Goal: Transaction & Acquisition: Book appointment/travel/reservation

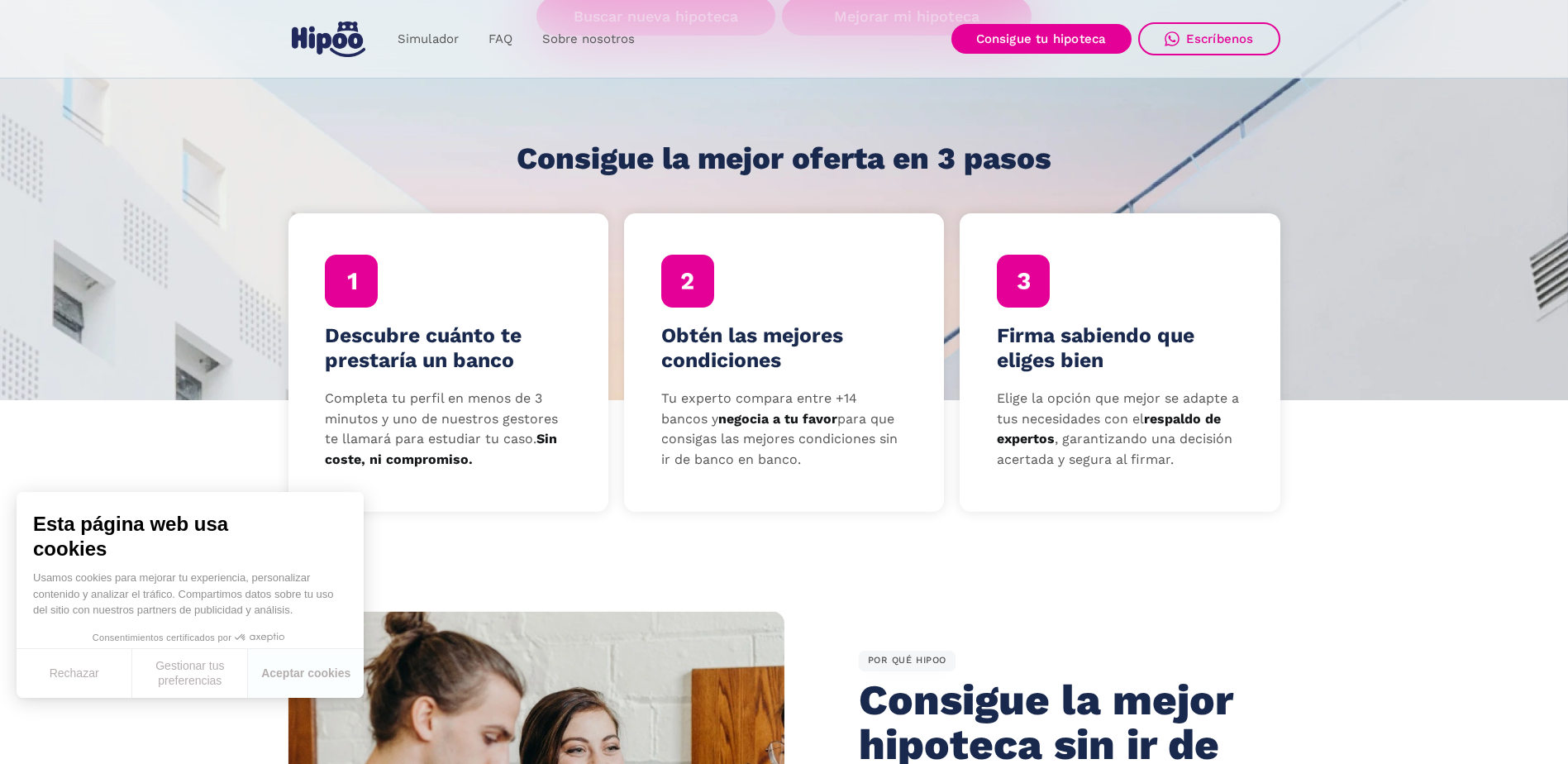
scroll to position [248, 0]
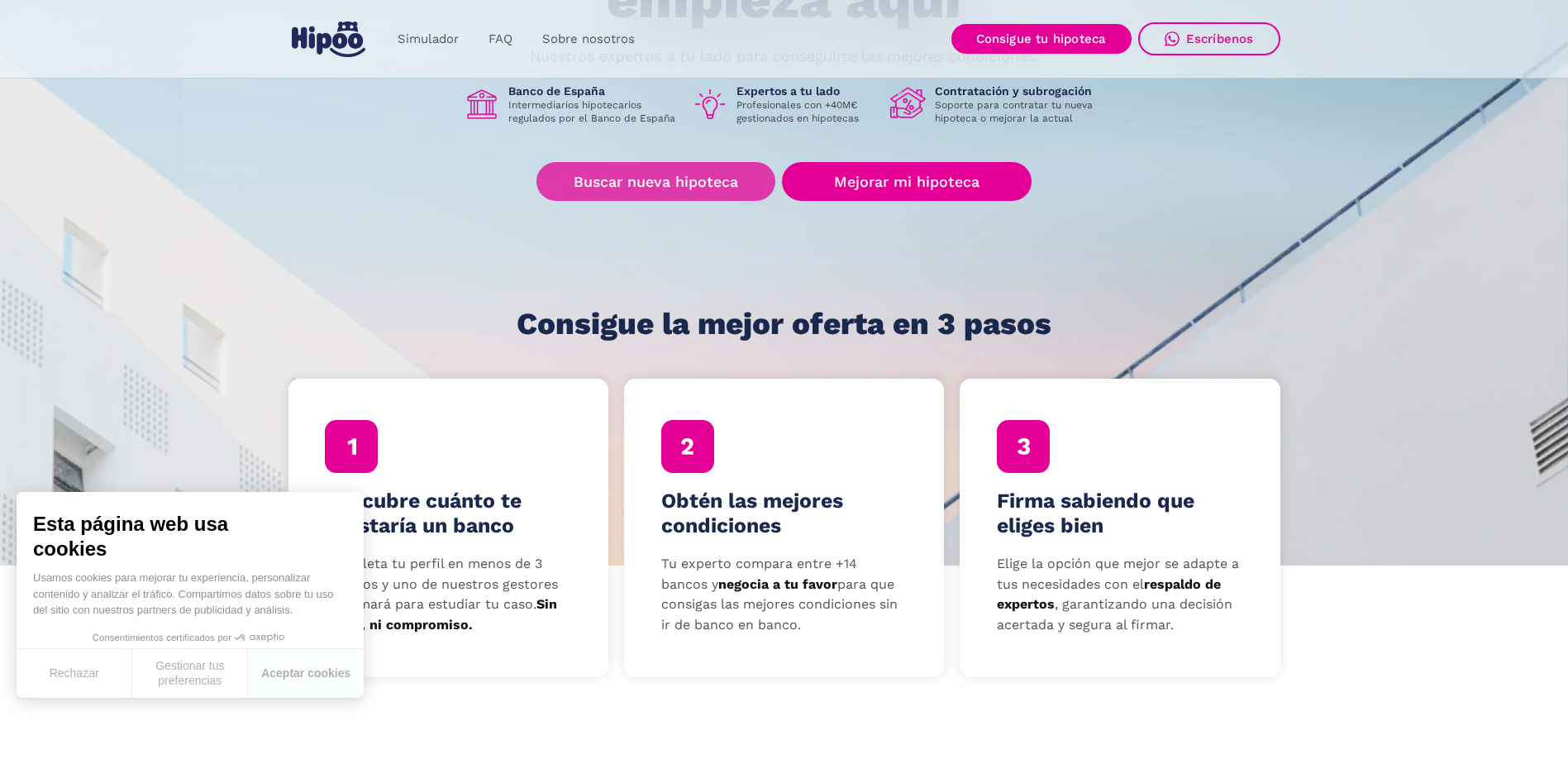
click at [712, 174] on link "Buscar nueva hipoteca" at bounding box center [656, 181] width 239 height 38
